Goal: Transaction & Acquisition: Purchase product/service

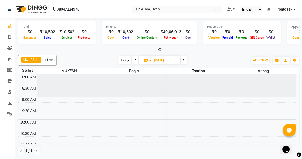
click at [126, 59] on span "Today" at bounding box center [124, 60] width 13 height 8
type input "01-09-2025"
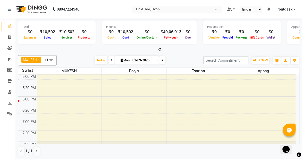
scroll to position [208, 0]
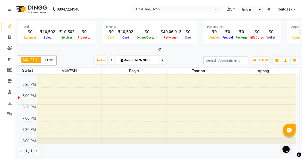
click at [274, 86] on div "8:00 AM 8:30 AM 9:00 AM 9:30 AM 10:00 AM 10:30 AM 11:00 AM 11:30 AM 12:00 PM 12…" at bounding box center [156, 14] width 277 height 294
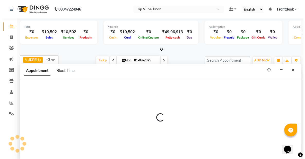
scroll to position [0, 0]
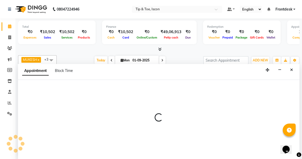
select select "42686"
select select "1050"
select select "tentative"
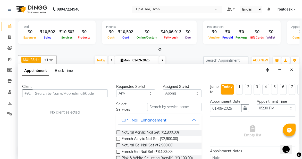
click at [36, 91] on input "text" at bounding box center [70, 94] width 75 height 8
type input "9898161525"
click at [94, 95] on span "Add Client" at bounding box center [96, 93] width 17 height 5
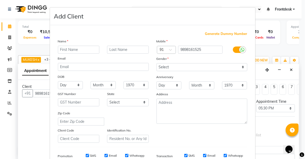
click at [71, 51] on input "text" at bounding box center [79, 50] width 42 height 8
type input "vishwa"
click at [163, 67] on select "Select [DEMOGRAPHIC_DATA] [DEMOGRAPHIC_DATA] Other Prefer Not To Say" at bounding box center [202, 67] width 91 height 8
select select "[DEMOGRAPHIC_DATA]"
click at [157, 63] on select "Select [DEMOGRAPHIC_DATA] [DEMOGRAPHIC_DATA] Other Prefer Not To Say" at bounding box center [202, 67] width 91 height 8
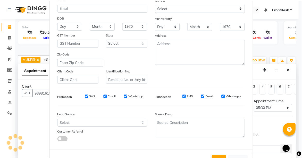
scroll to position [80, 0]
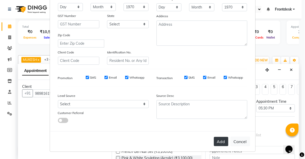
click at [222, 138] on button "Add" at bounding box center [221, 141] width 14 height 9
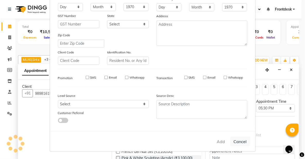
select select
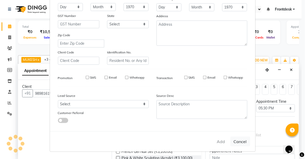
select select
checkbox input "false"
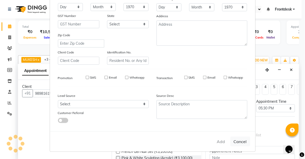
checkbox input "false"
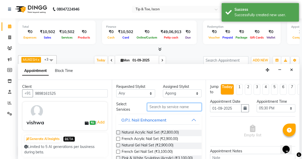
click at [156, 107] on input "text" at bounding box center [174, 107] width 54 height 8
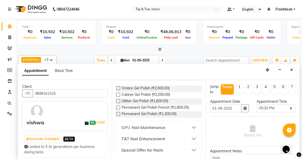
type input "gel polish"
click at [122, 140] on div "T&T Nail Enhancement" at bounding box center [143, 139] width 44 height 6
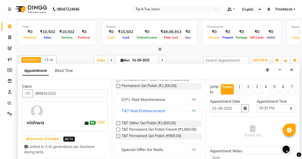
scroll to position [76, 0]
click at [179, 135] on span "T&T Permanent Gel Polish (₹900.00)" at bounding box center [151, 137] width 59 height 6
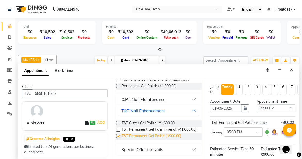
checkbox input "false"
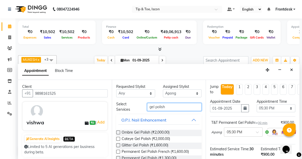
click at [189, 108] on input "gel polish" at bounding box center [174, 107] width 54 height 8
type input "g"
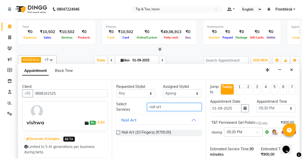
type input "nail art"
click at [118, 131] on label at bounding box center [118, 133] width 4 height 4
click at [118, 132] on input "checkbox" at bounding box center [117, 133] width 3 height 3
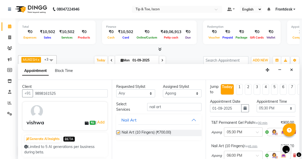
checkbox input "false"
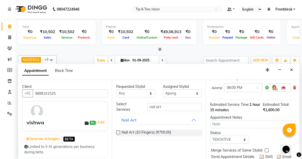
scroll to position [92, 0]
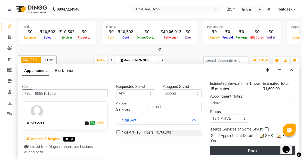
click at [263, 146] on button "Book" at bounding box center [252, 150] width 85 height 9
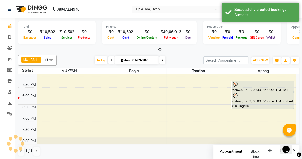
scroll to position [0, 0]
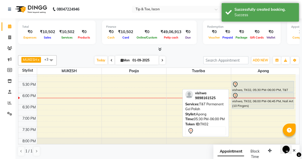
click at [254, 91] on div at bounding box center [263, 92] width 62 height 2
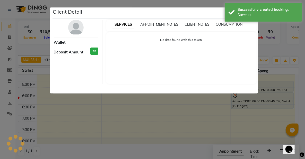
select select "7"
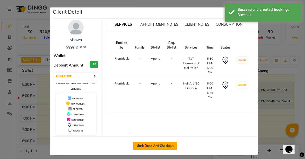
click at [147, 144] on button "Mark Done And Checkout" at bounding box center [155, 146] width 44 height 8
select select "service"
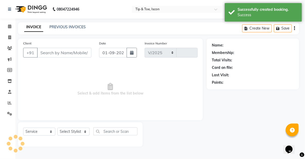
select select "5988"
type input "0535"
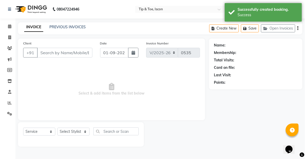
type input "9898161525"
select select "42686"
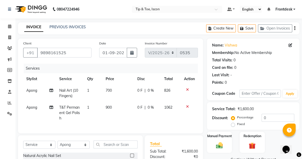
click at [110, 108] on span "900" at bounding box center [109, 107] width 6 height 5
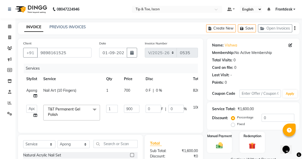
click at [128, 91] on span "700" at bounding box center [127, 90] width 6 height 5
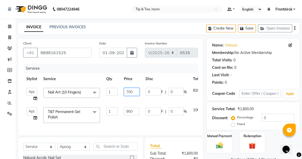
click at [134, 93] on input "700" at bounding box center [131, 92] width 15 height 8
type input "7"
type input "1100"
click at [188, 122] on td "0 F | 0 %" at bounding box center [165, 116] width 47 height 22
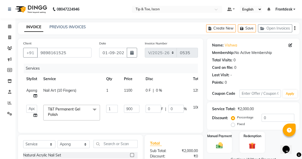
scroll to position [63, 0]
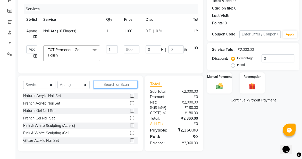
click at [118, 87] on input "text" at bounding box center [115, 85] width 44 height 8
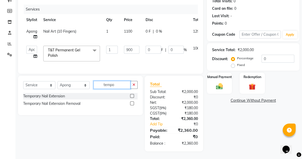
scroll to position [63, 0]
type input "tempo"
click at [130, 98] on label at bounding box center [132, 96] width 4 height 4
click at [130, 98] on input "checkbox" at bounding box center [131, 96] width 3 height 3
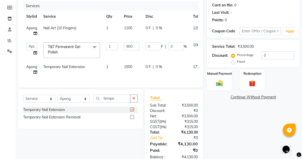
checkbox input "false"
click at [128, 66] on span "1500" at bounding box center [128, 67] width 8 height 5
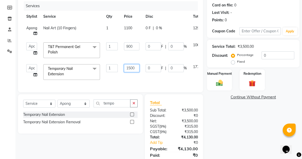
click at [128, 68] on input "1500" at bounding box center [131, 68] width 15 height 8
type input "500"
click at [69, 154] on div "Select Service Product Membership Package Voucher Prepaid Gift Card Select Styl…" at bounding box center [78, 132] width 128 height 76
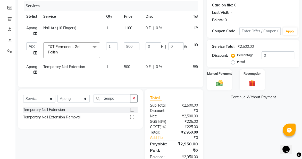
scroll to position [80, 0]
